Goal: Task Accomplishment & Management: Use online tool/utility

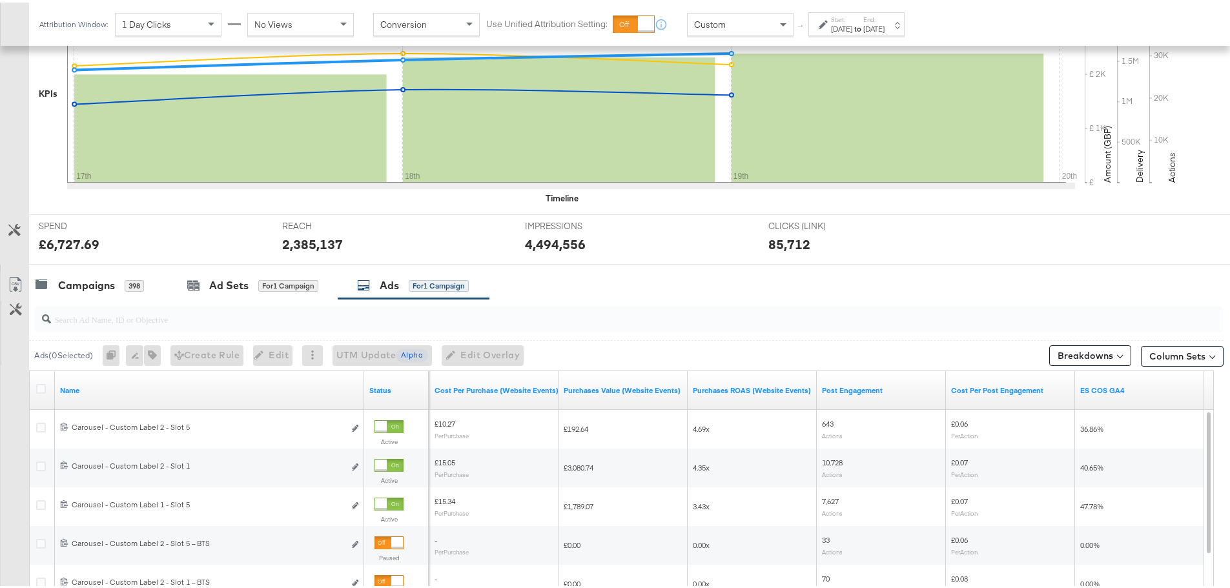
scroll to position [547, 0]
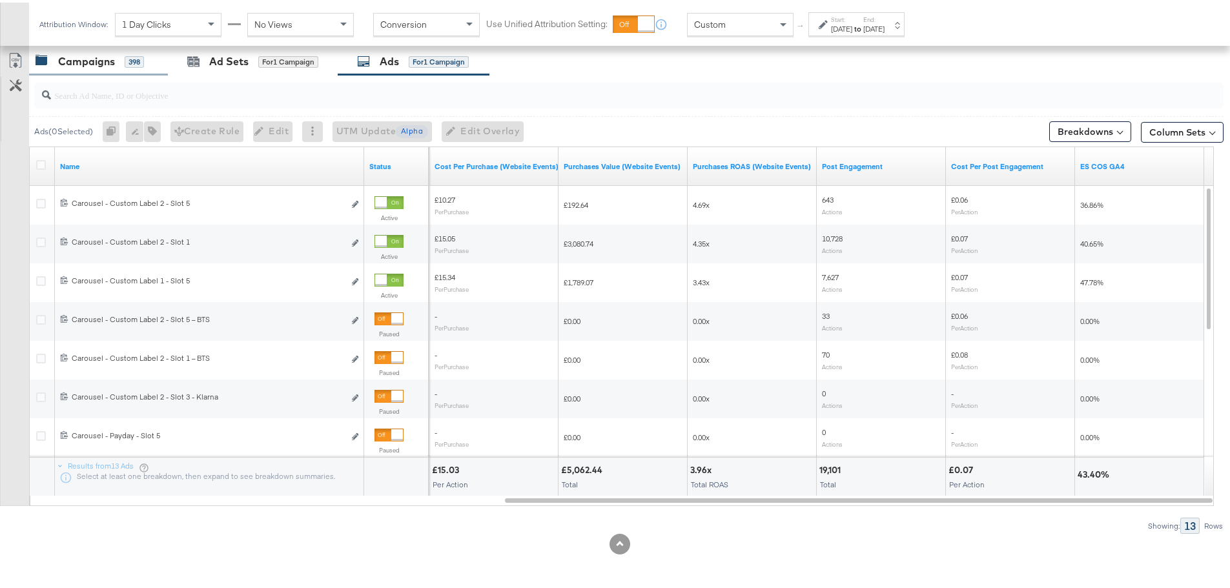
click at [89, 61] on div "Campaigns" at bounding box center [86, 59] width 57 height 15
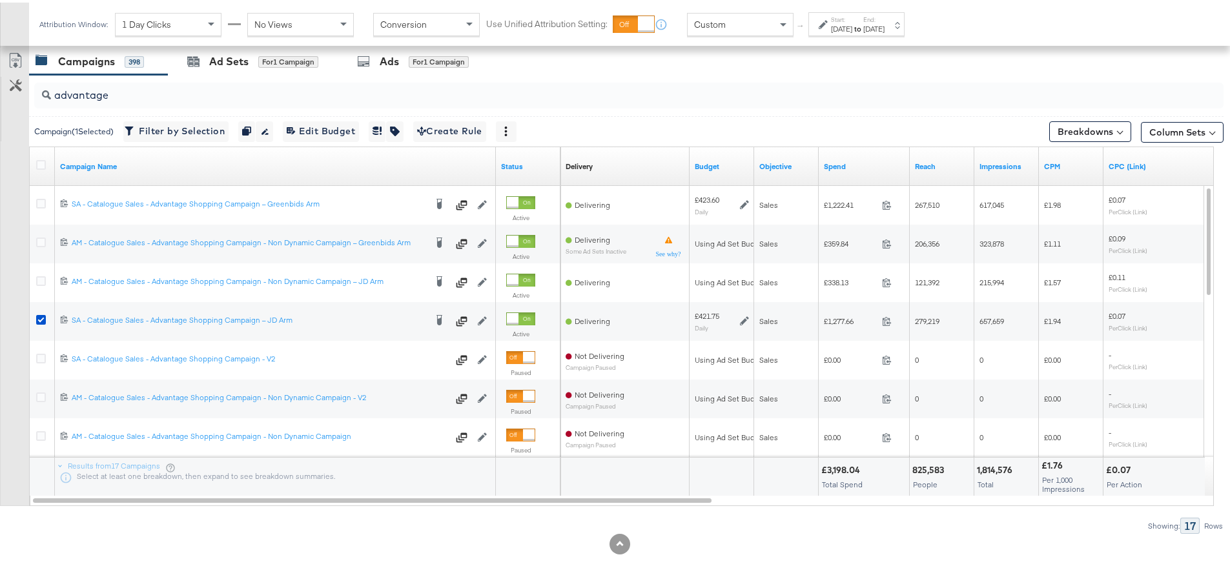
click at [757, 22] on div "Custom" at bounding box center [739, 22] width 105 height 22
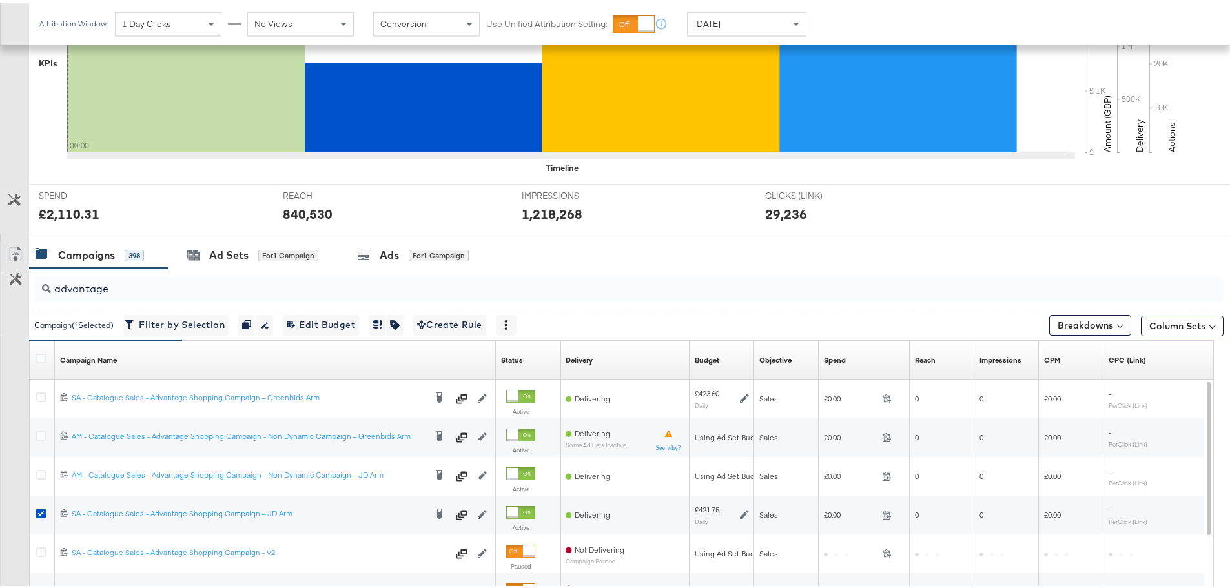
scroll to position [546, 0]
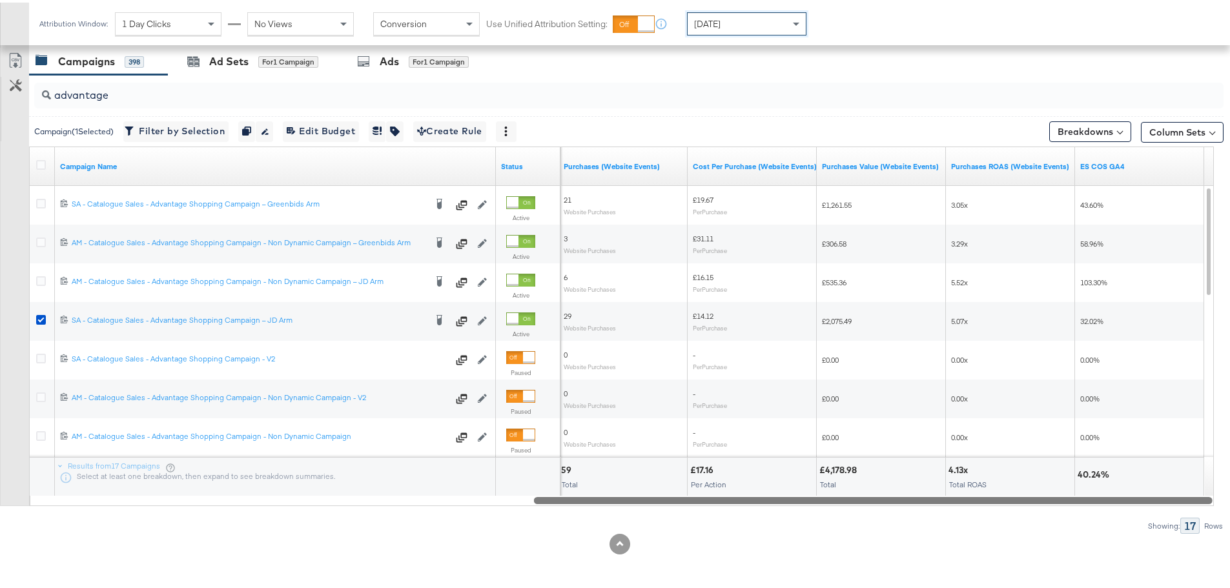
drag, startPoint x: 687, startPoint y: 498, endPoint x: 1239, endPoint y: 532, distance: 552.9
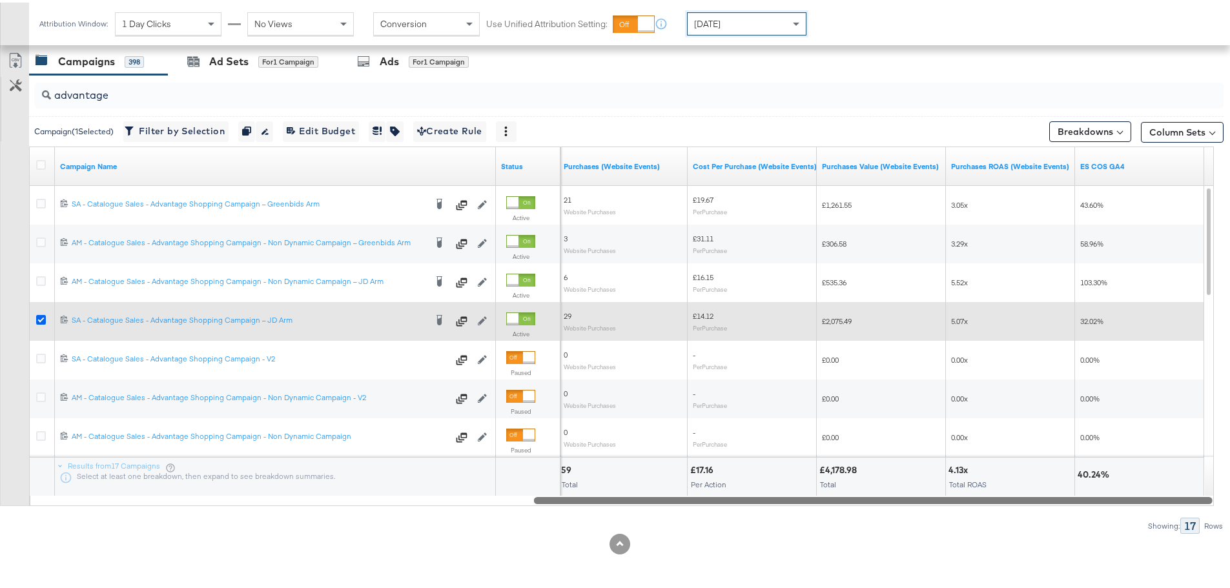
click at [41, 317] on icon at bounding box center [41, 317] width 10 height 10
click at [0, 0] on input "checkbox" at bounding box center [0, 0] width 0 height 0
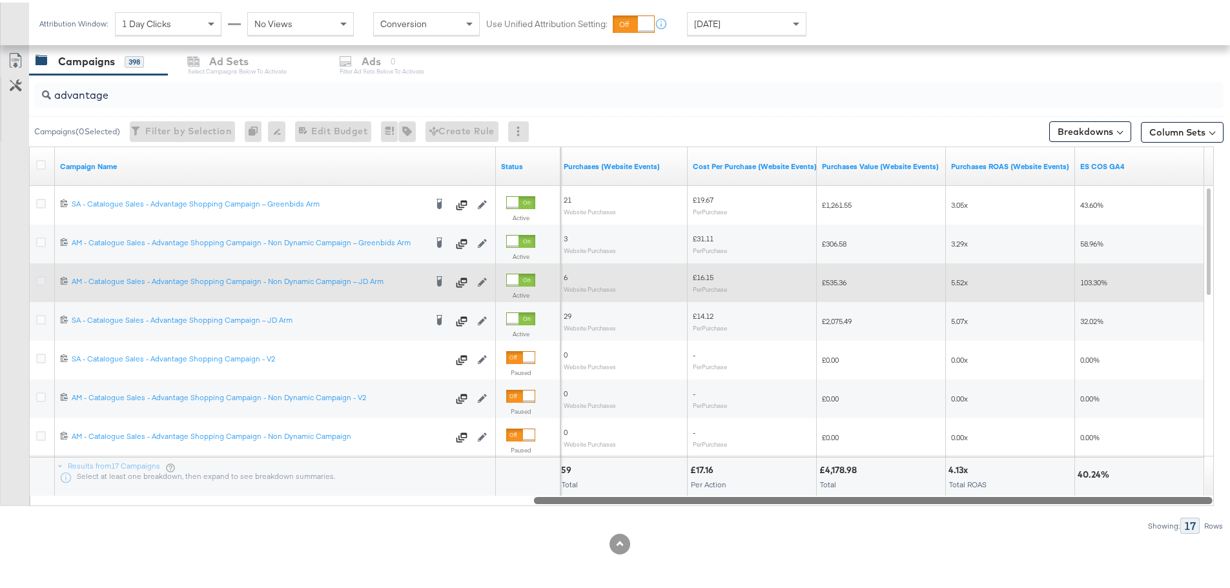
click at [41, 276] on icon at bounding box center [41, 279] width 10 height 10
click at [0, 0] on input "checkbox" at bounding box center [0, 0] width 0 height 0
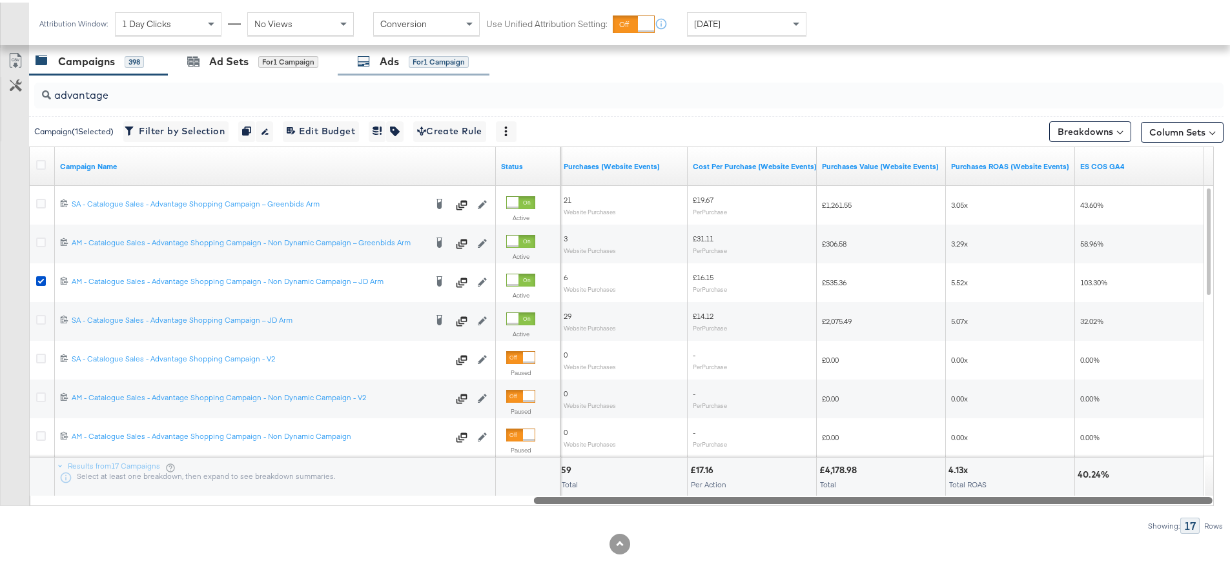
click at [420, 66] on div "Ads for 1 Campaign" at bounding box center [413, 59] width 112 height 15
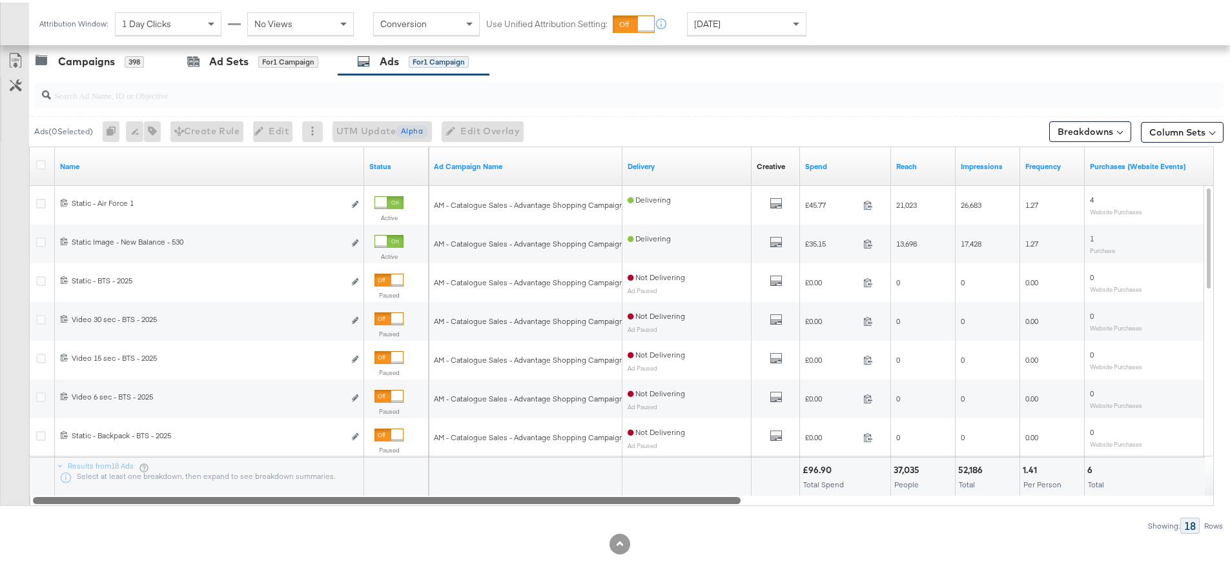
drag, startPoint x: 419, startPoint y: 496, endPoint x: 186, endPoint y: 294, distance: 308.9
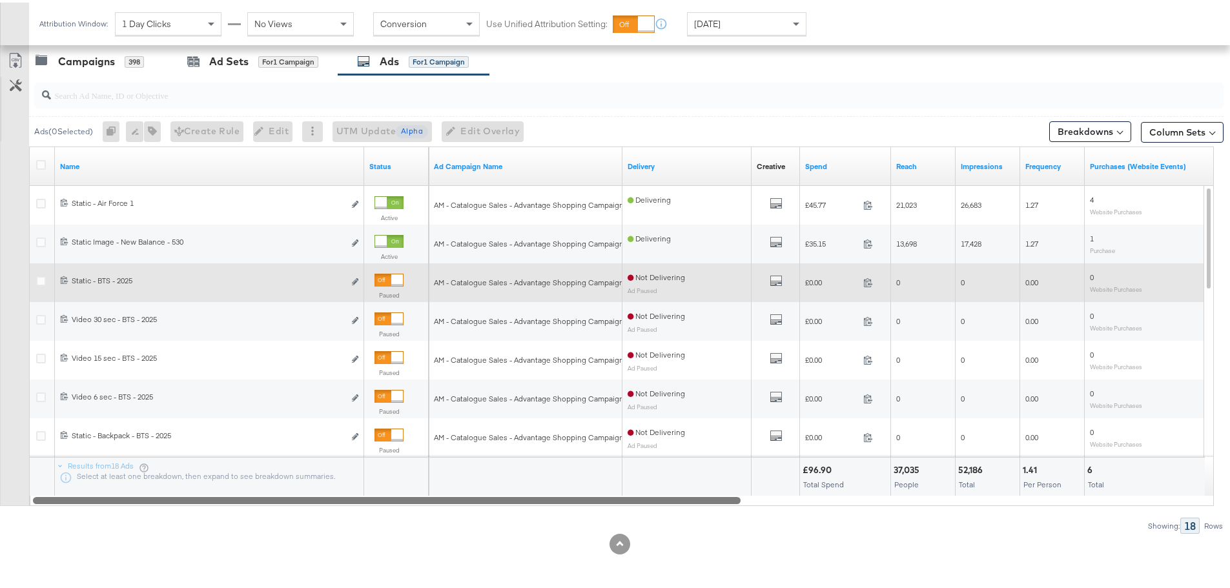
click at [241, 509] on div "Ads ( 0 Selected) 0 Rename 0 ads Tags for 0 campaigns Create Rule Edit 0 ads Ed…" at bounding box center [611, 301] width 1223 height 459
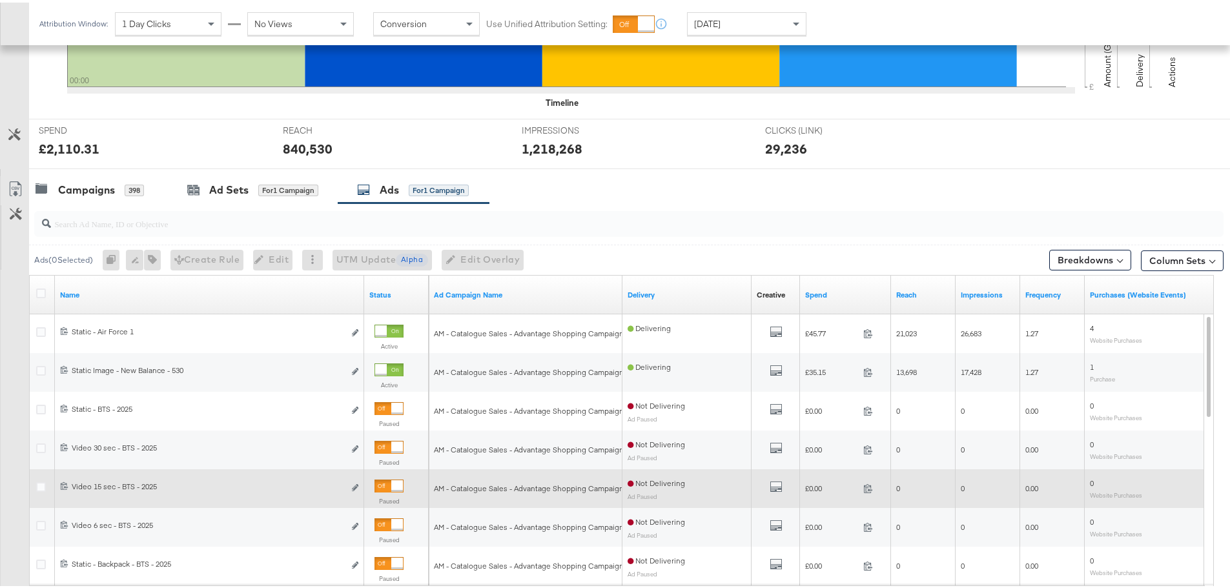
scroll to position [417, 0]
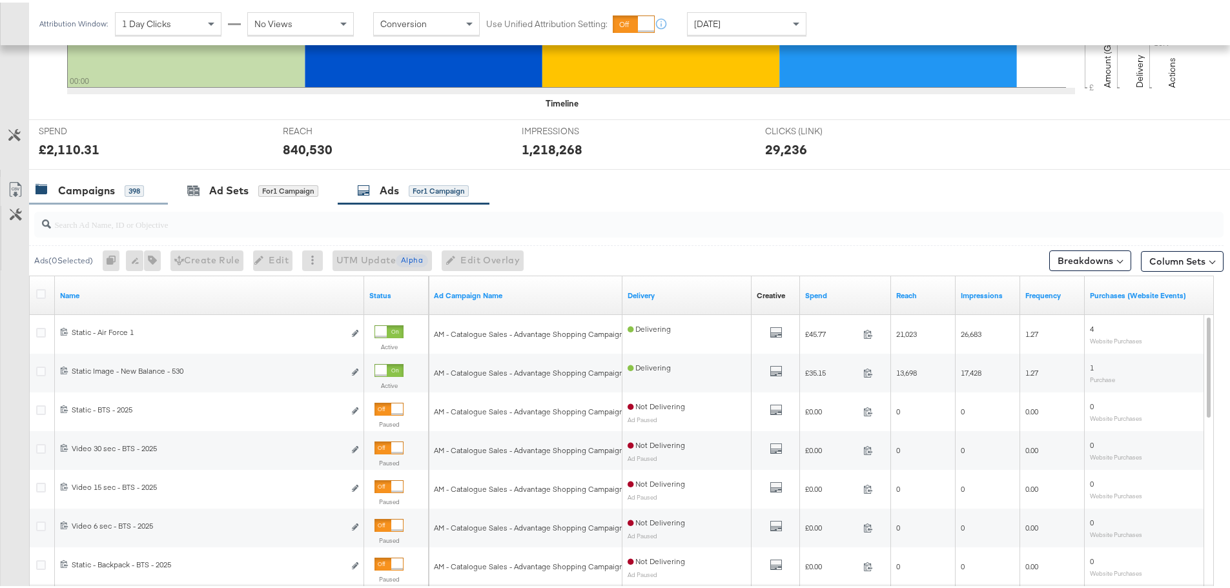
click at [91, 192] on div "Campaigns" at bounding box center [86, 188] width 57 height 15
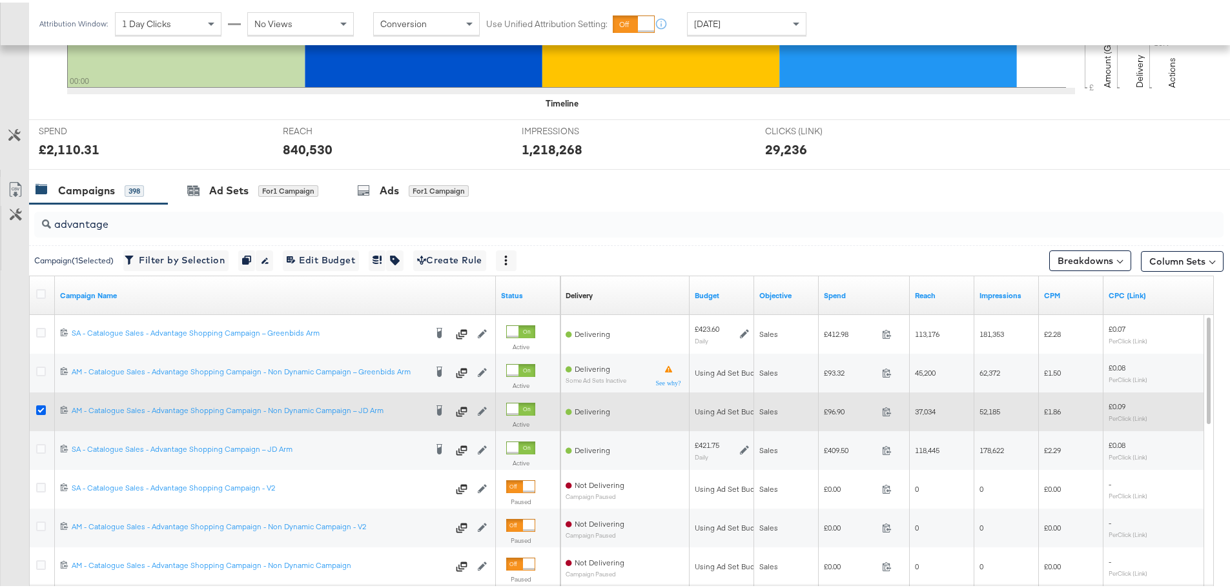
click at [43, 409] on icon at bounding box center [41, 408] width 10 height 10
click at [0, 0] on input "checkbox" at bounding box center [0, 0] width 0 height 0
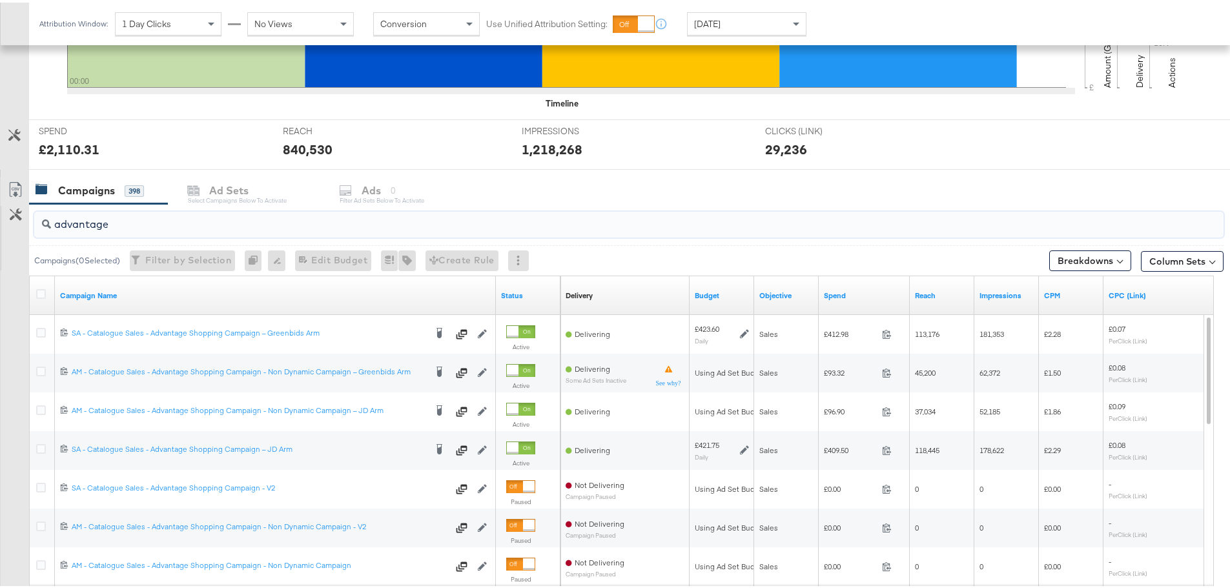
drag, startPoint x: 114, startPoint y: 223, endPoint x: 31, endPoint y: 223, distance: 83.3
click at [31, 223] on div "advantage" at bounding box center [626, 221] width 1194 height 41
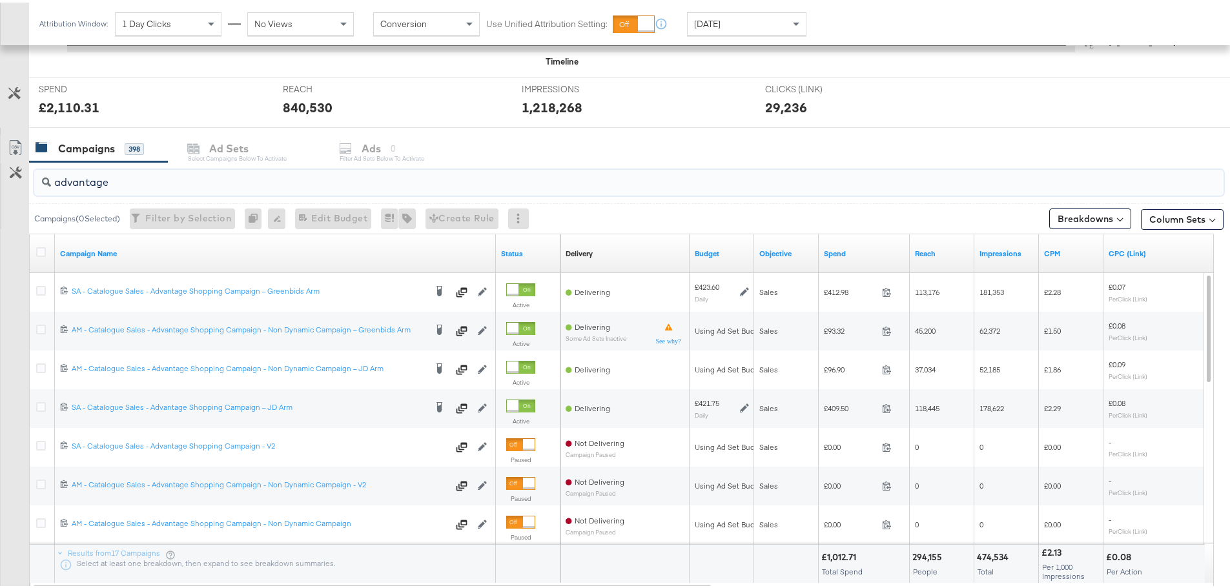
scroll to position [482, 0]
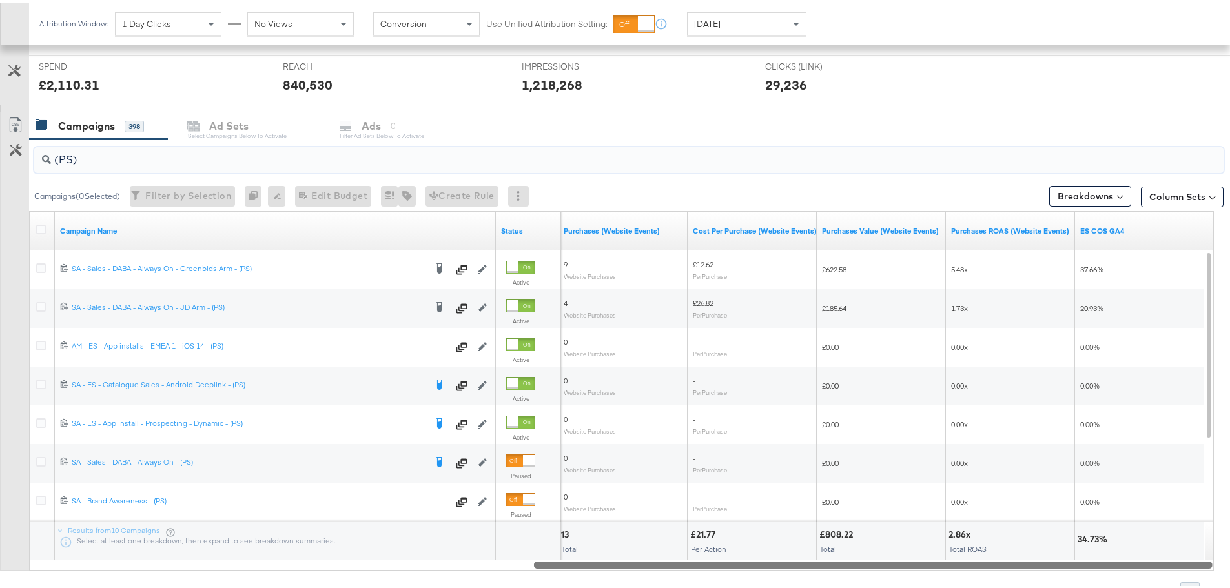
drag, startPoint x: 633, startPoint y: 564, endPoint x: 1239, endPoint y: 573, distance: 606.2
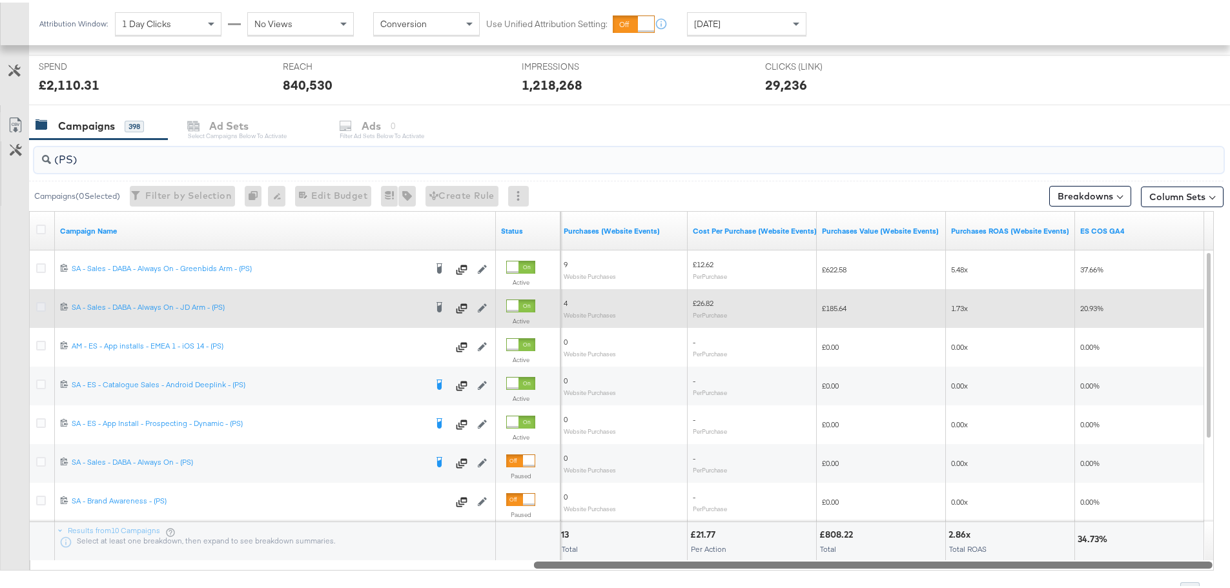
type input "(PS)"
click at [42, 302] on icon at bounding box center [41, 305] width 10 height 10
click at [0, 0] on input "checkbox" at bounding box center [0, 0] width 0 height 0
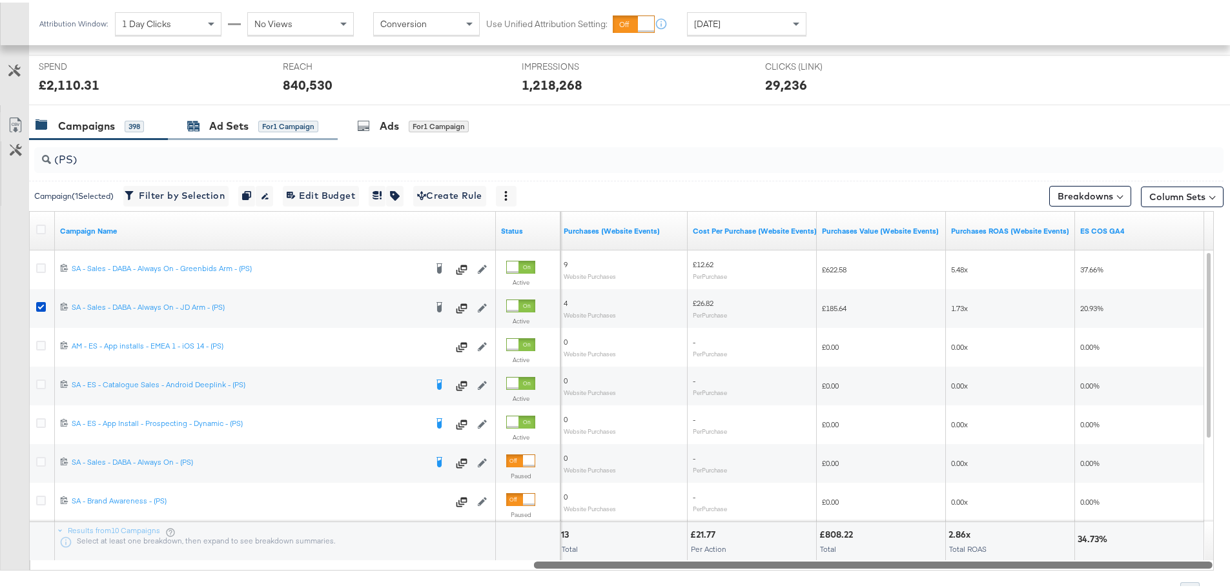
click at [225, 124] on div "Ad Sets" at bounding box center [228, 123] width 39 height 15
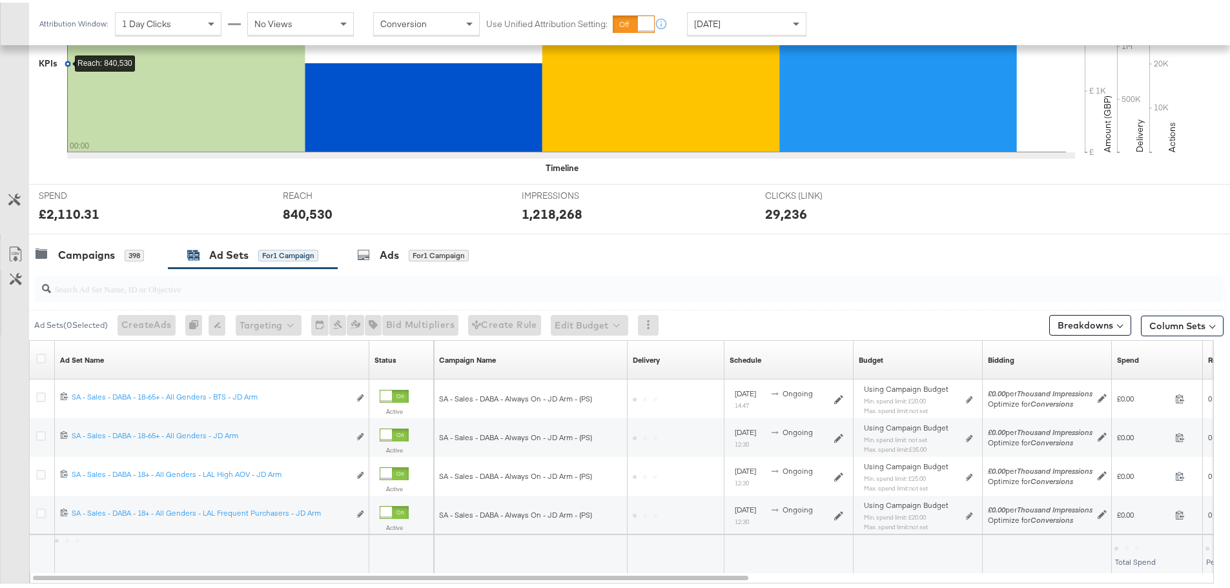
scroll to position [430, 0]
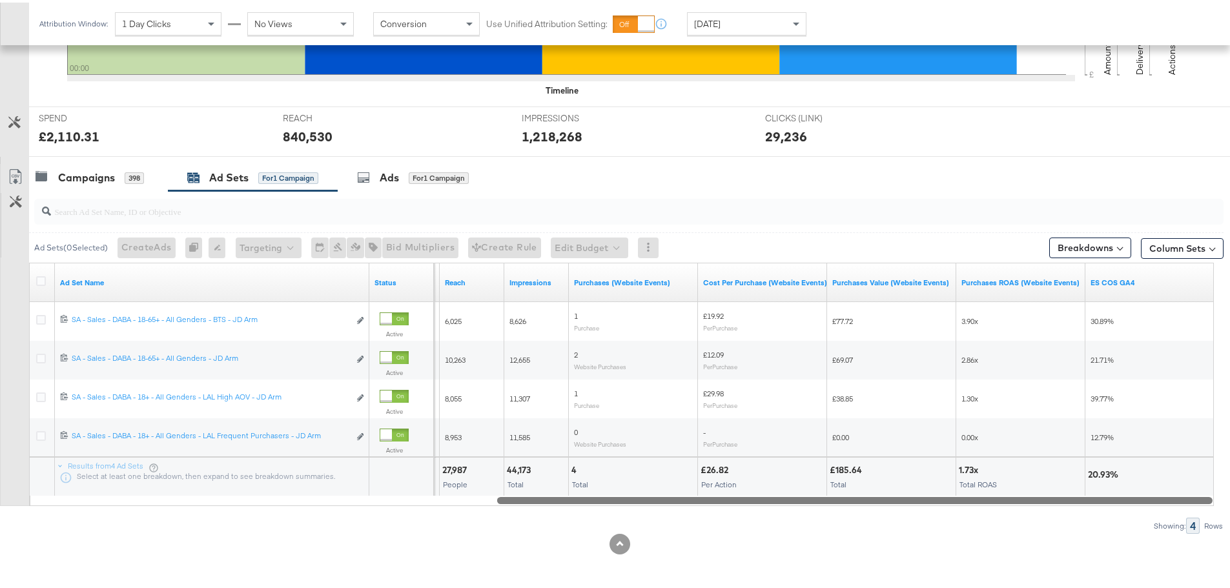
drag, startPoint x: 609, startPoint y: 494, endPoint x: 1221, endPoint y: 516, distance: 612.3
click at [1221, 516] on div "KPIs Performance & KPIs Customize KPIs ✔ Clicks (Link) ✔ Reach ✔ Impressions ✔ …" at bounding box center [619, 205] width 1239 height 763
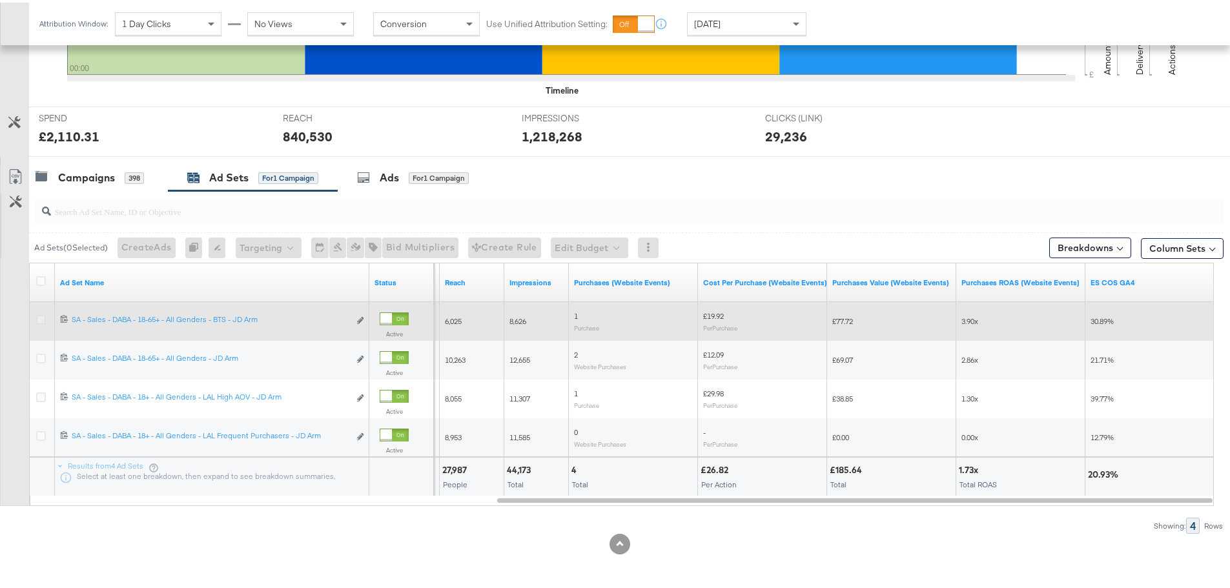
click at [41, 318] on icon at bounding box center [41, 317] width 10 height 10
click at [0, 0] on input "checkbox" at bounding box center [0, 0] width 0 height 0
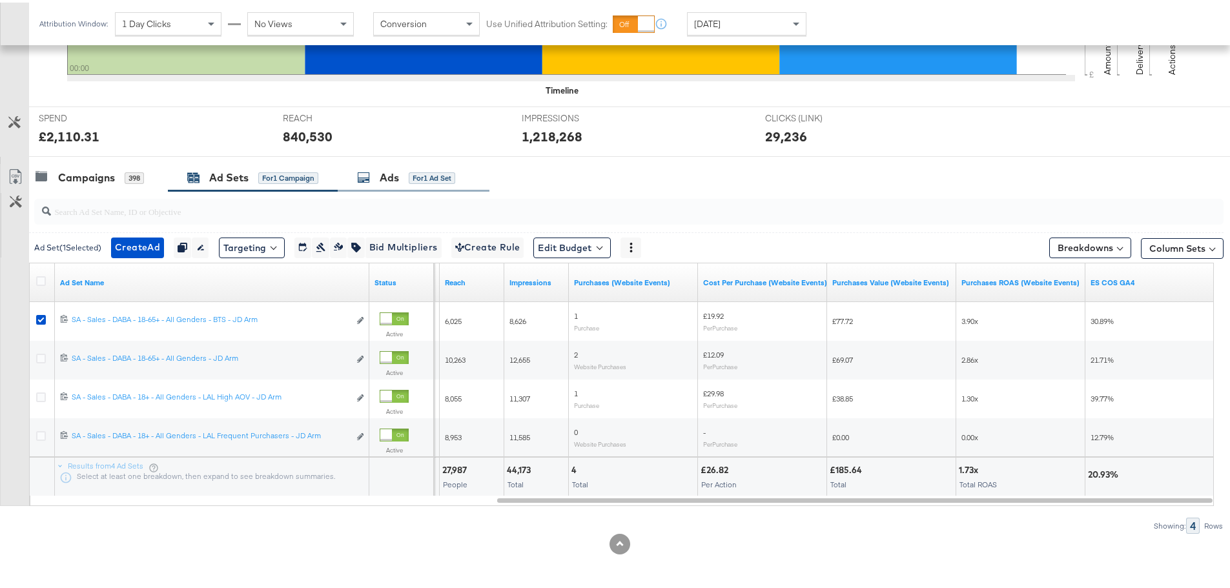
click at [391, 169] on div "Ads" at bounding box center [389, 175] width 19 height 15
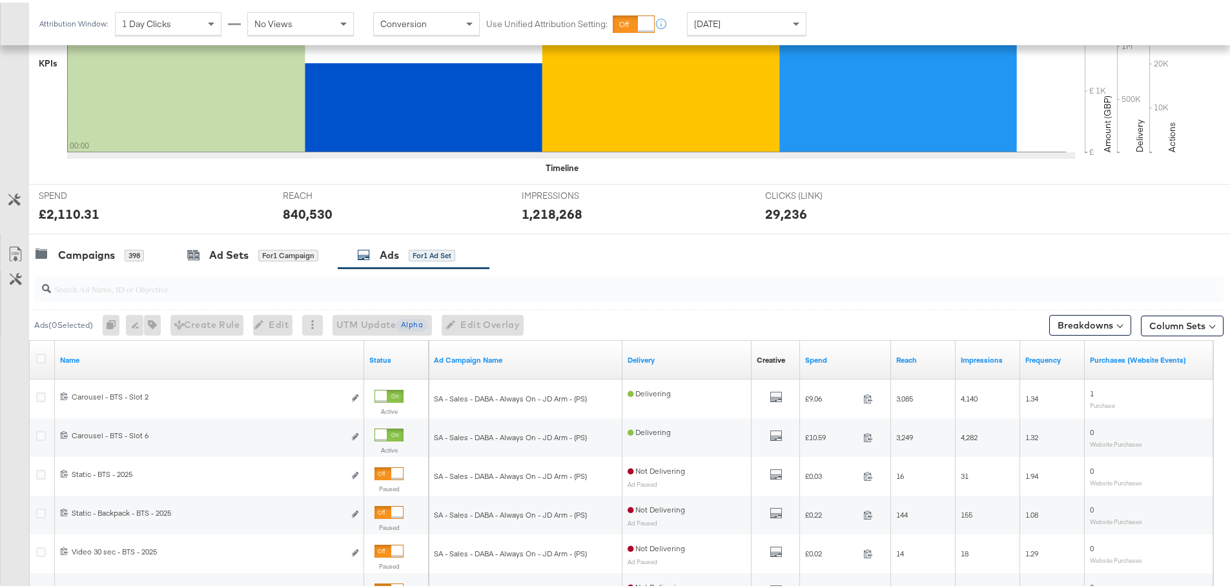
scroll to position [482, 0]
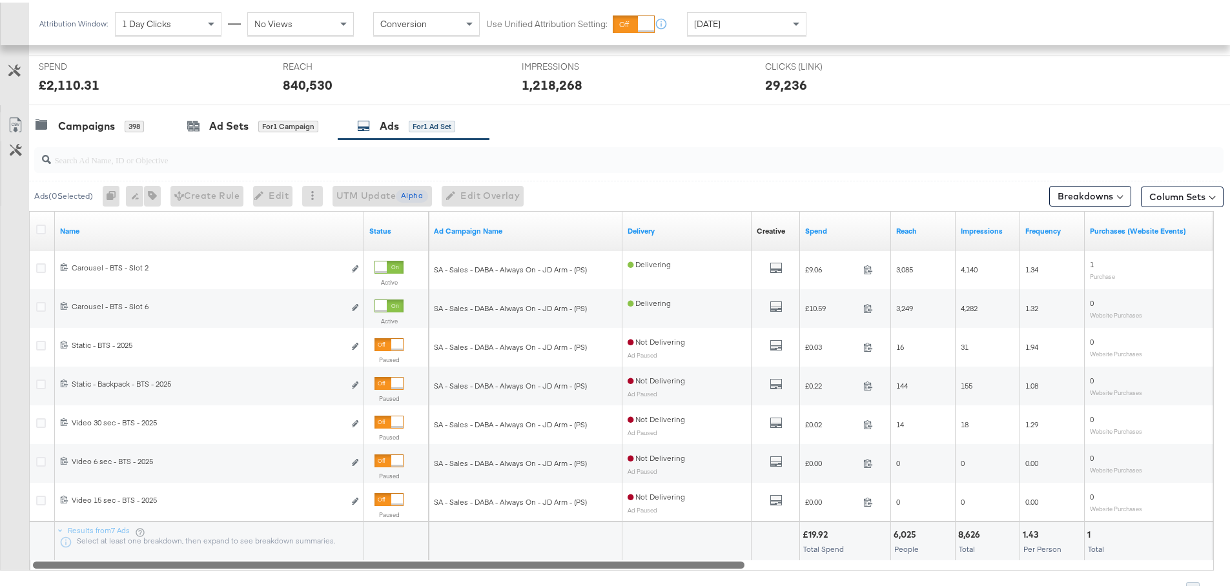
drag, startPoint x: 549, startPoint y: 560, endPoint x: 254, endPoint y: 526, distance: 297.0
click at [267, 586] on div "Ads ( 0 Selected) 0 Rename 0 ads Tags for 0 campaigns Create Rule Edit 0 ads Ed…" at bounding box center [611, 366] width 1223 height 459
click at [208, 122] on div "Ad Sets for 1 Campaign" at bounding box center [252, 123] width 131 height 15
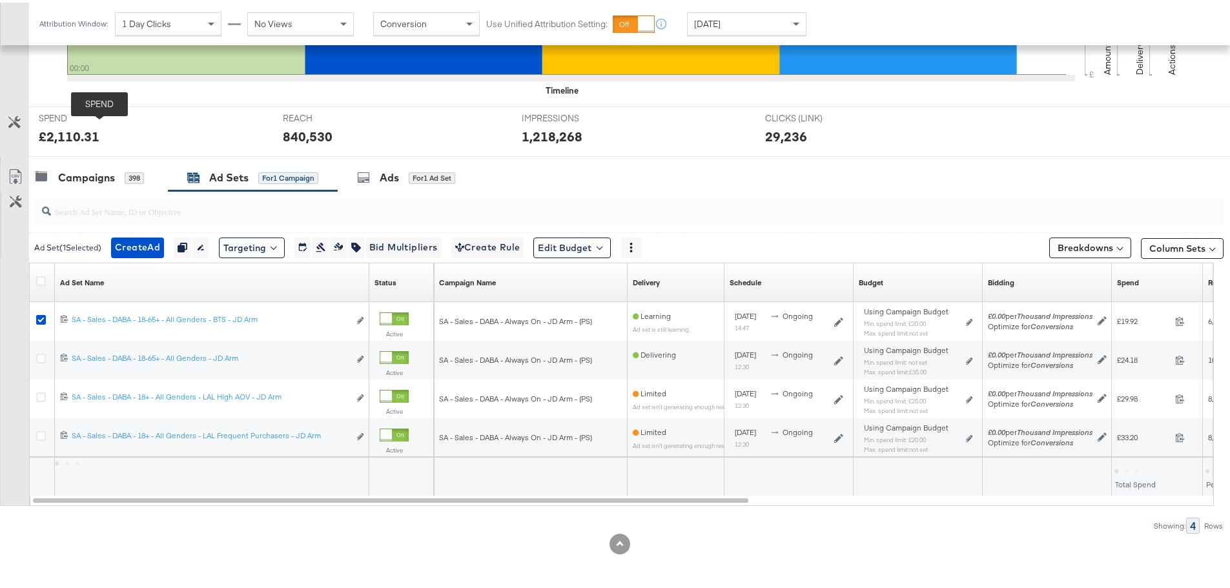
scroll to position [430, 0]
click at [99, 116] on span "SPEND" at bounding box center [87, 116] width 97 height 12
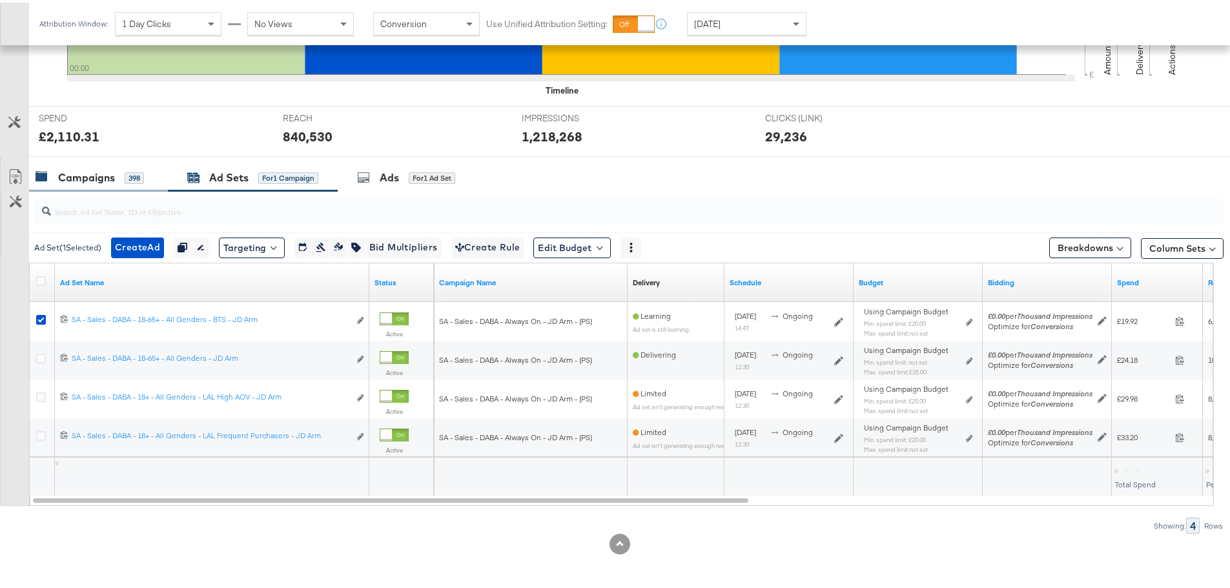
click at [74, 173] on div "Campaigns" at bounding box center [86, 175] width 57 height 15
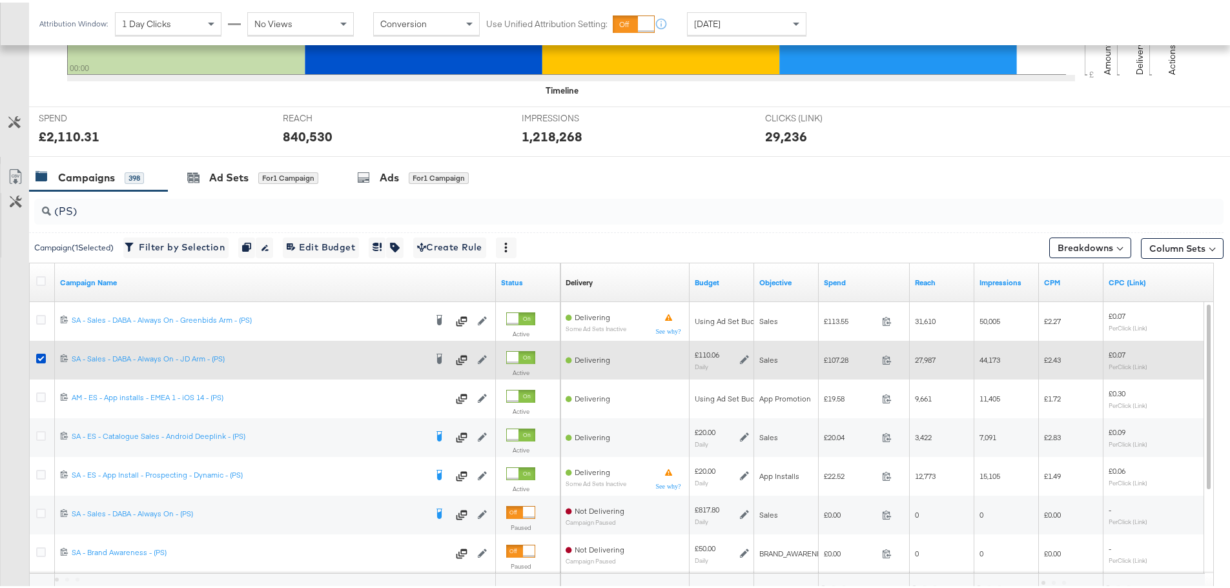
scroll to position [482, 0]
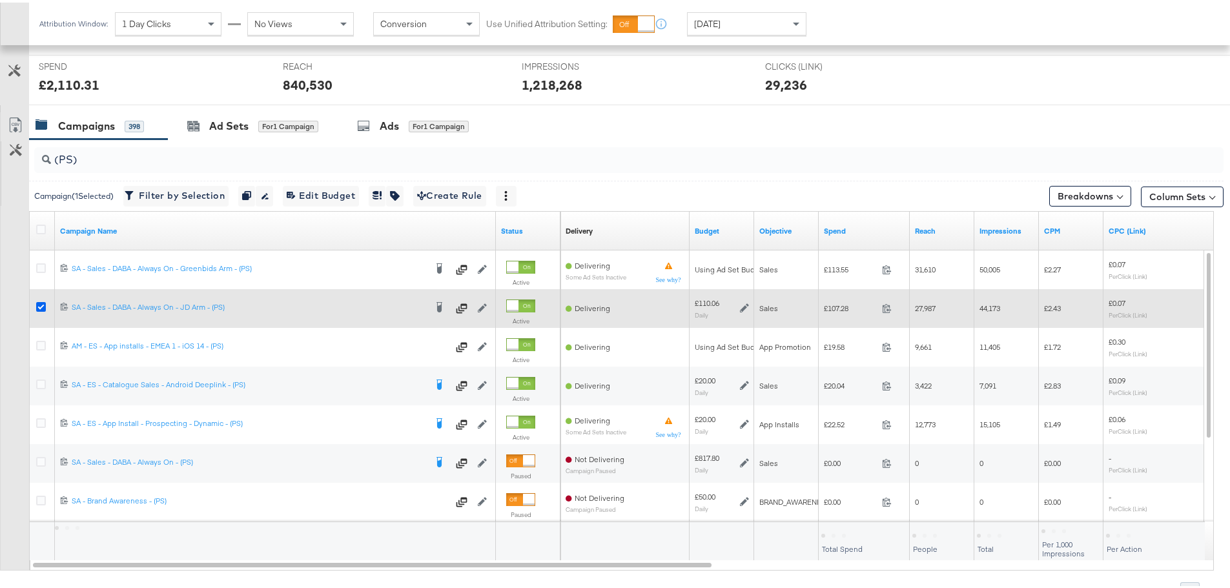
click at [44, 305] on icon at bounding box center [41, 305] width 10 height 10
click at [0, 0] on input "checkbox" at bounding box center [0, 0] width 0 height 0
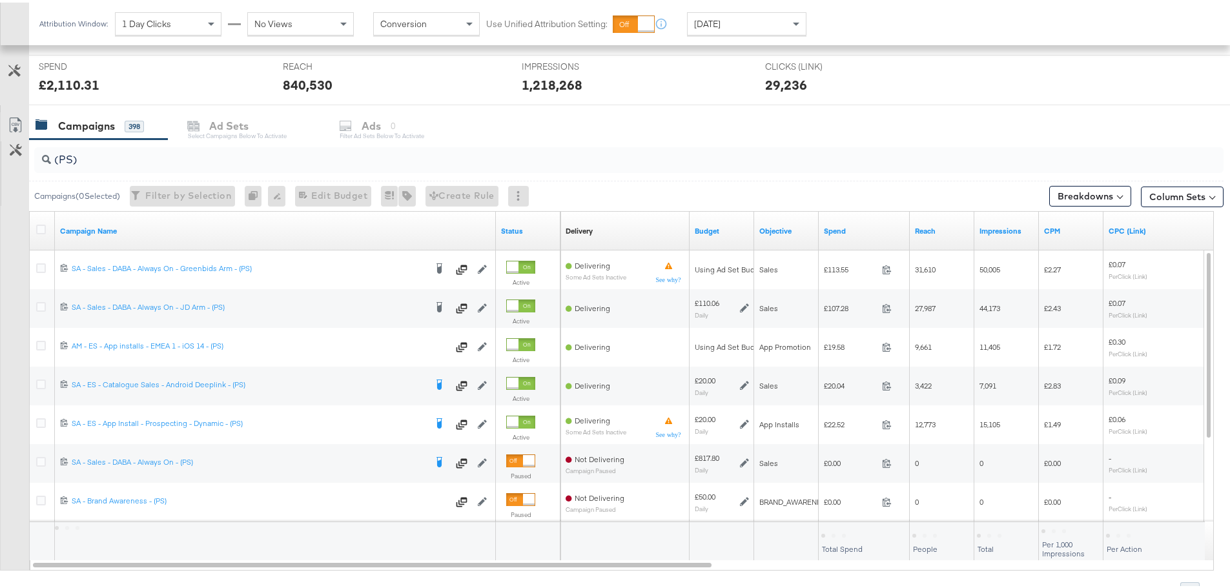
click at [72, 159] on input "(PS)" at bounding box center [582, 151] width 1063 height 25
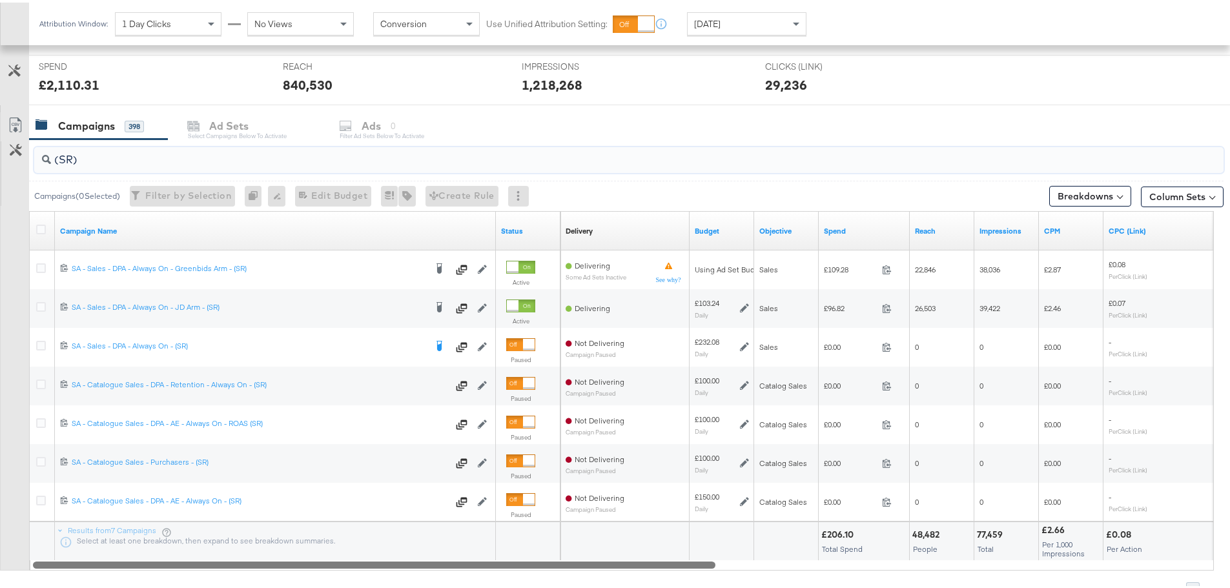
drag, startPoint x: 425, startPoint y: 562, endPoint x: 345, endPoint y: 560, distance: 80.7
click at [345, 560] on div at bounding box center [374, 561] width 682 height 11
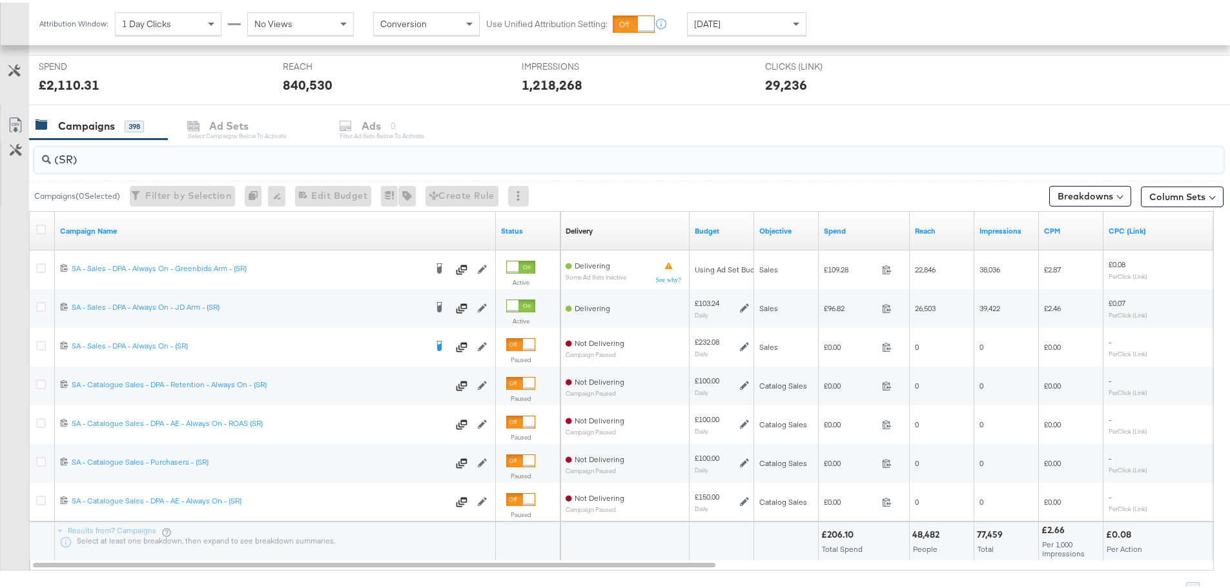
type input "(SR)"
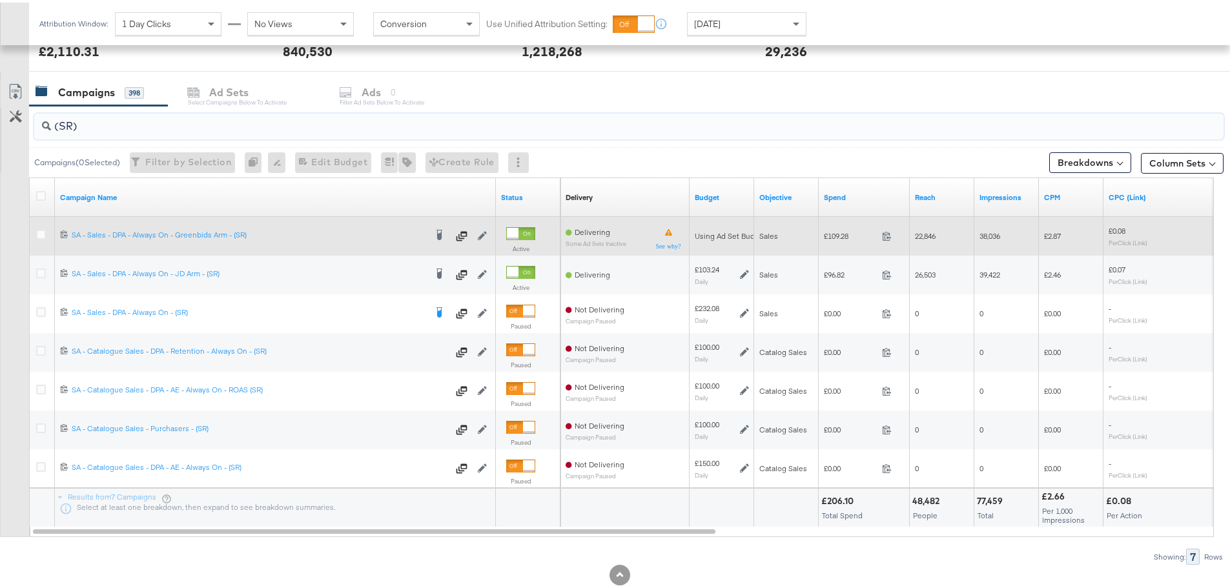
scroll to position [516, 0]
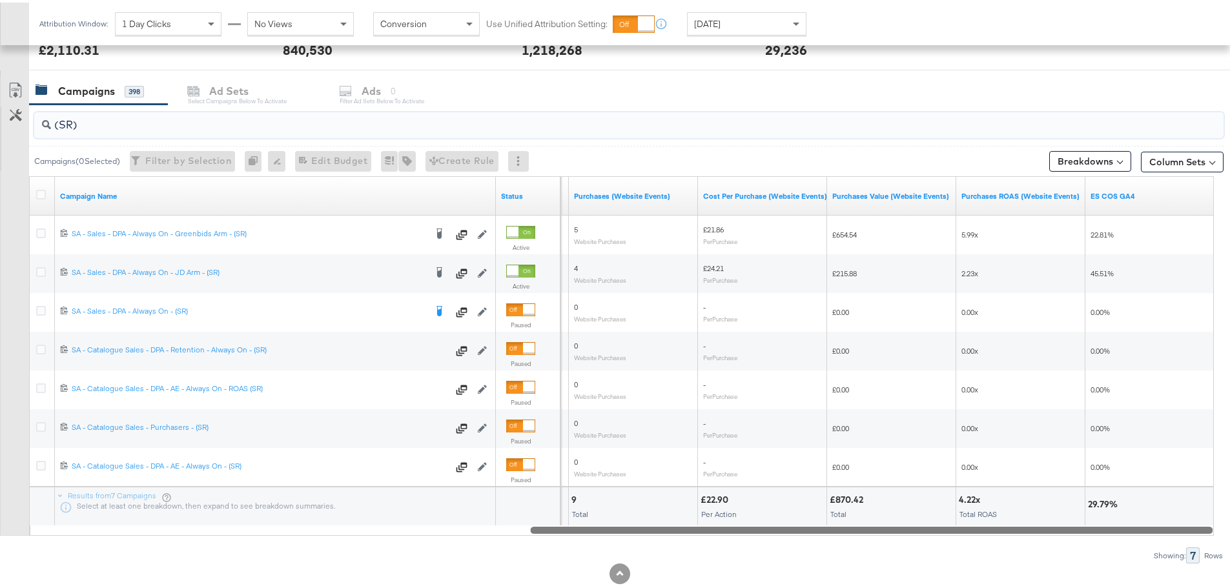
drag, startPoint x: 372, startPoint y: 527, endPoint x: 999, endPoint y: 551, distance: 627.3
click at [999, 551] on div "(SR) Campaigns ( 0 Selected) Filter by Selection Filter 0 campaigns 0 Rename 0 …" at bounding box center [611, 331] width 1223 height 459
